Goal: Task Accomplishment & Management: Manage account settings

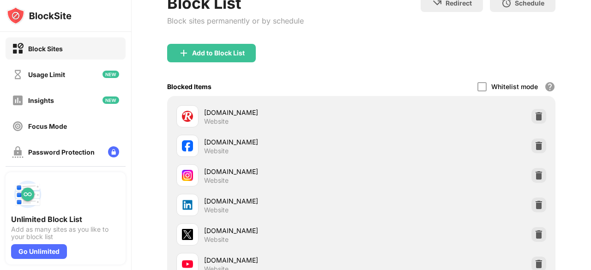
scroll to position [69, 0]
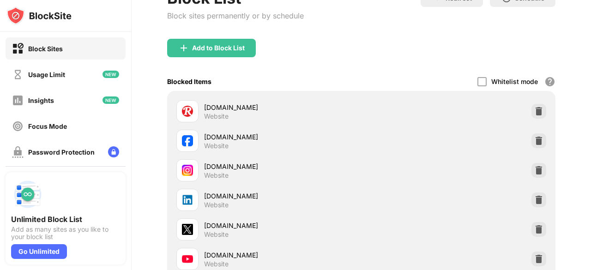
drag, startPoint x: 591, startPoint y: 115, endPoint x: 591, endPoint y: 154, distance: 38.8
click at [591, 154] on div "Login Block List Block sites permanently or by schedule Redirect Choose a site …" at bounding box center [361, 135] width 459 height 270
click at [534, 260] on img at bounding box center [538, 258] width 9 height 9
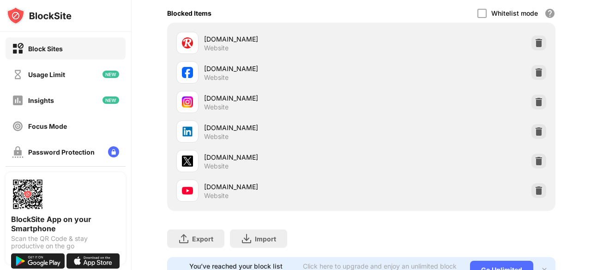
scroll to position [139, 0]
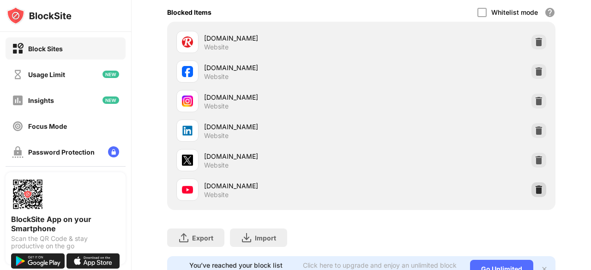
click at [538, 188] on div at bounding box center [538, 189] width 15 height 15
